Goal: Check status: Check status

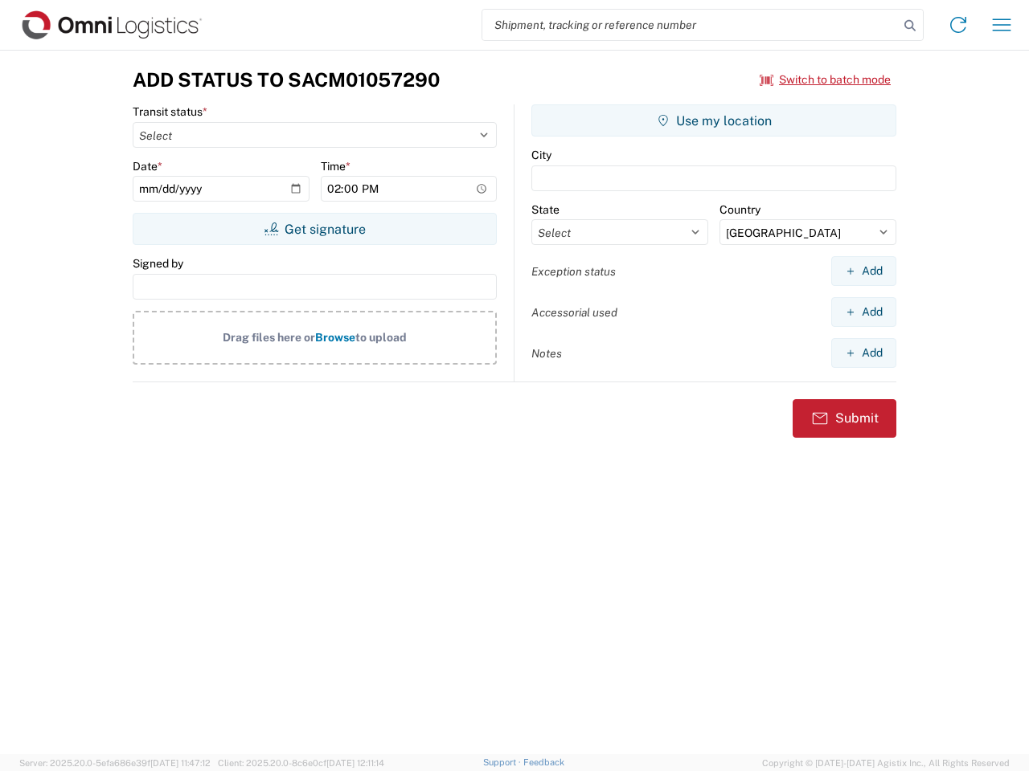
select select "US"
click at [690, 25] on input "search" at bounding box center [690, 25] width 416 height 31
click at [910, 26] on icon at bounding box center [909, 25] width 23 height 23
click at [958, 25] on icon at bounding box center [958, 25] width 26 height 26
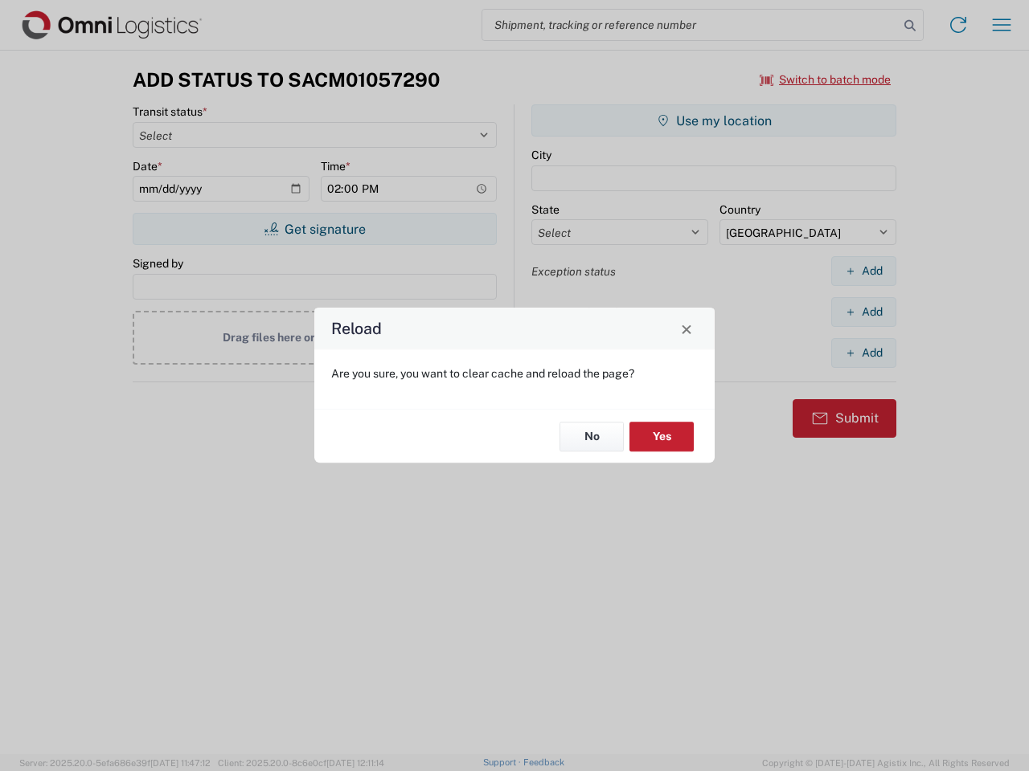
click at [1001, 25] on div "Reload Are you sure, you want to clear cache and reload the page? No Yes" at bounding box center [514, 385] width 1029 height 771
click at [825, 80] on div "Reload Are you sure, you want to clear cache and reload the page? No Yes" at bounding box center [514, 385] width 1029 height 771
click at [314, 229] on div "Reload Are you sure, you want to clear cache and reload the page? No Yes" at bounding box center [514, 385] width 1029 height 771
click at [714, 121] on div "Reload Are you sure, you want to clear cache and reload the page? No Yes" at bounding box center [514, 385] width 1029 height 771
click at [863, 271] on div "Reload Are you sure, you want to clear cache and reload the page? No Yes" at bounding box center [514, 385] width 1029 height 771
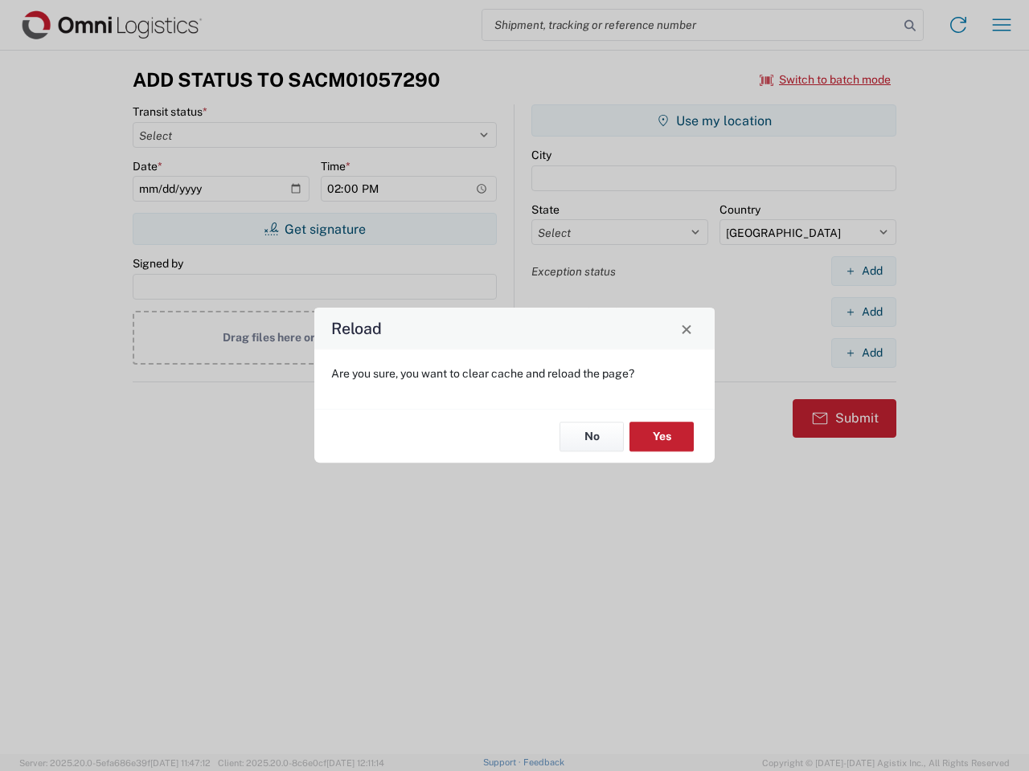
click at [863, 312] on div "Reload Are you sure, you want to clear cache and reload the page? No Yes" at bounding box center [514, 385] width 1029 height 771
click at [863, 353] on div "Reload Are you sure, you want to clear cache and reload the page? No Yes" at bounding box center [514, 385] width 1029 height 771
